Goal: Contribute content: Contribute content

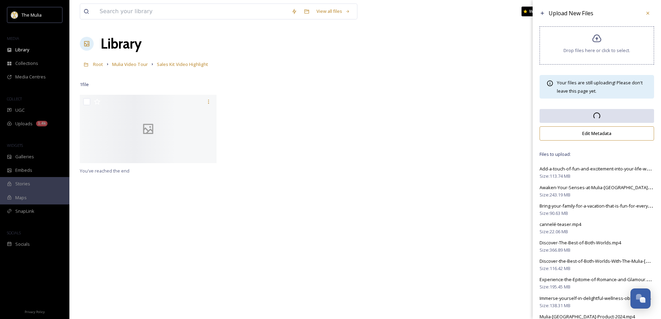
scroll to position [977, 0]
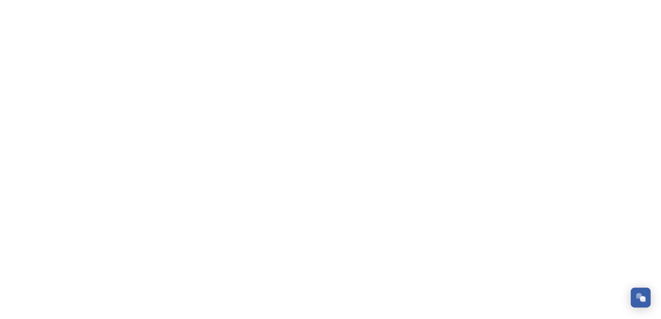
scroll to position [997, 0]
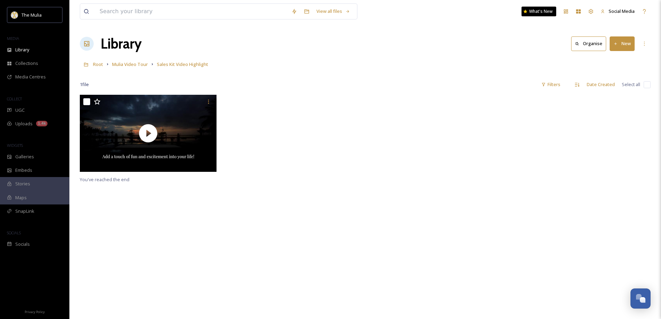
click at [625, 42] on button "New" at bounding box center [622, 43] width 25 height 14
click at [606, 56] on div "File Upload" at bounding box center [614, 60] width 39 height 14
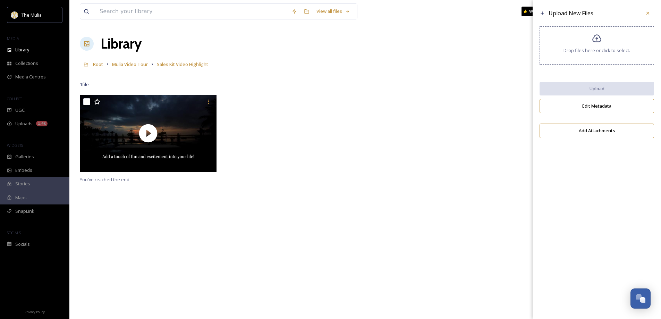
click at [574, 53] on span "Drop files here or click to select." at bounding box center [597, 50] width 67 height 7
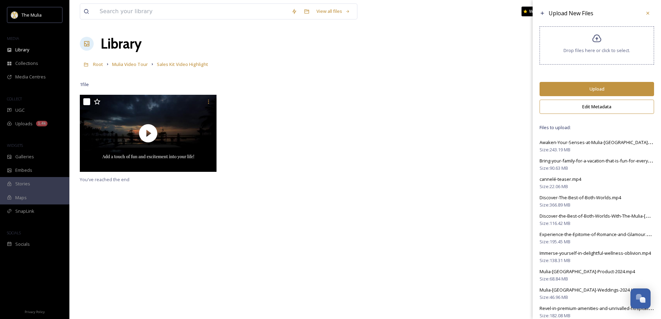
click at [587, 90] on button "Upload" at bounding box center [597, 89] width 115 height 14
